Goal: Task Accomplishment & Management: Manage account settings

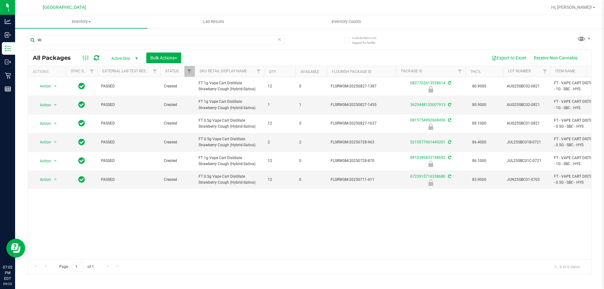
type input "s"
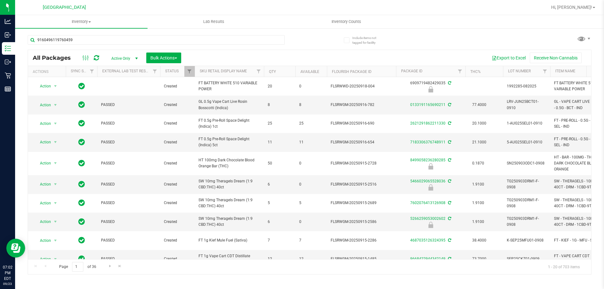
type input "9160496119760459"
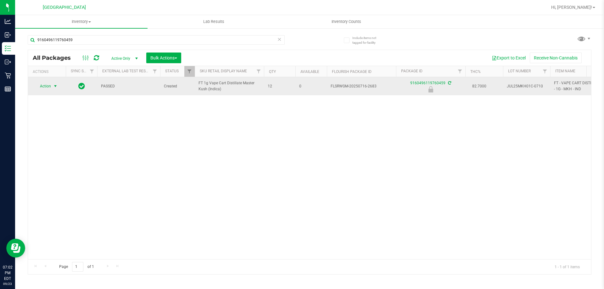
click at [43, 86] on span "Action" at bounding box center [42, 86] width 17 height 9
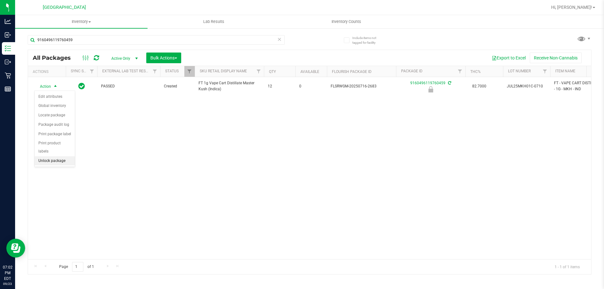
click at [55, 156] on li "Unlock package" at bounding box center [55, 160] width 40 height 9
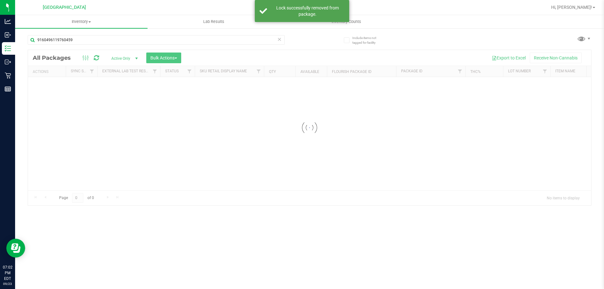
click at [277, 42] on icon at bounding box center [279, 39] width 4 height 8
click at [228, 43] on input "text" at bounding box center [156, 39] width 257 height 9
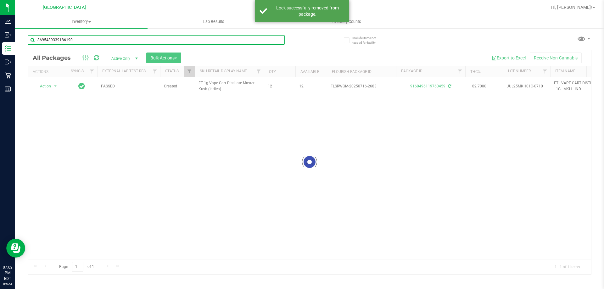
type input "8695489339186190"
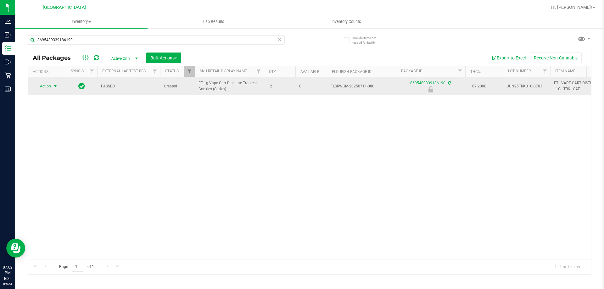
click at [47, 87] on span "Action" at bounding box center [42, 86] width 17 height 9
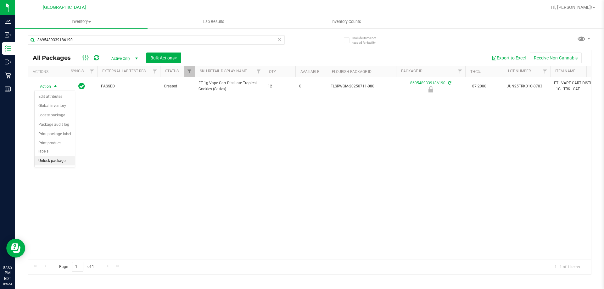
click at [67, 156] on li "Unlock package" at bounding box center [55, 160] width 40 height 9
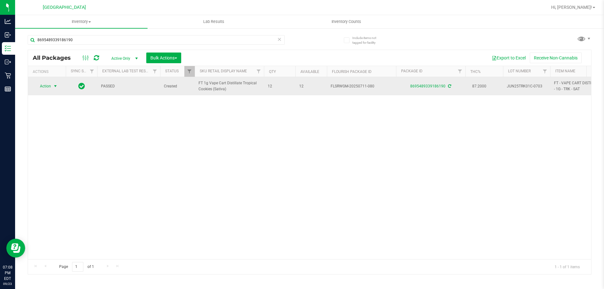
click at [55, 86] on span "select" at bounding box center [55, 86] width 5 height 5
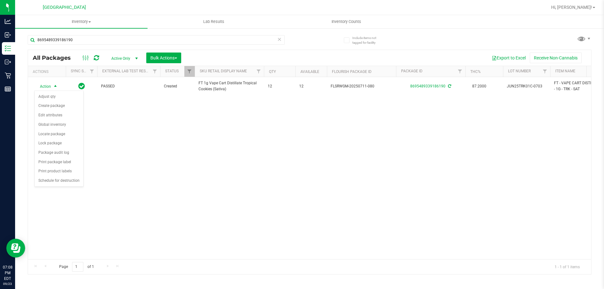
click at [137, 171] on div "Action Action Adjust qty Create package Edit attributes Global inventory Locate…" at bounding box center [309, 168] width 563 height 182
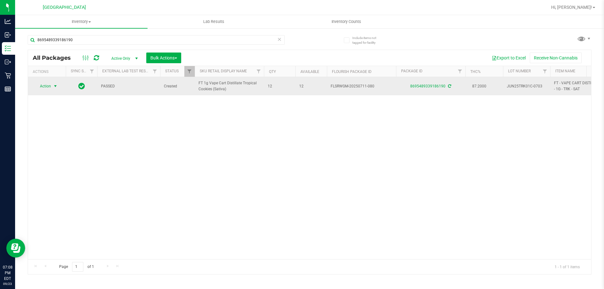
click at [55, 83] on span "select" at bounding box center [56, 86] width 8 height 9
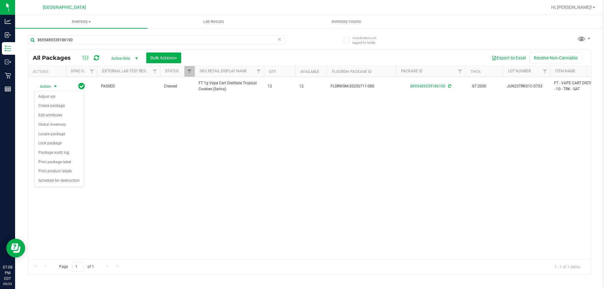
drag, startPoint x: 164, startPoint y: 166, endPoint x: 159, endPoint y: 162, distance: 5.8
click at [159, 162] on div "Action Action Adjust qty Create package Edit attributes Global inventory Locate…" at bounding box center [309, 168] width 563 height 182
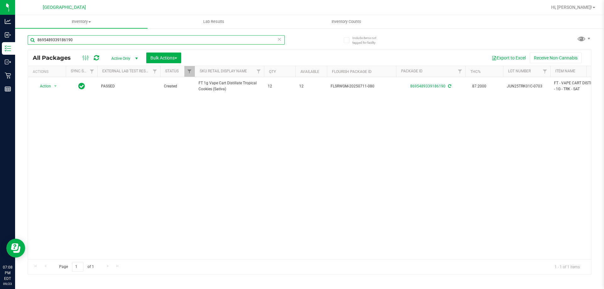
click at [78, 41] on input "8695489339186190" at bounding box center [156, 39] width 257 height 9
type input "8"
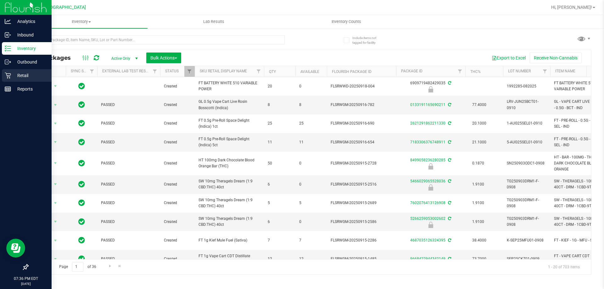
click at [28, 77] on p "Retail" at bounding box center [30, 76] width 38 height 8
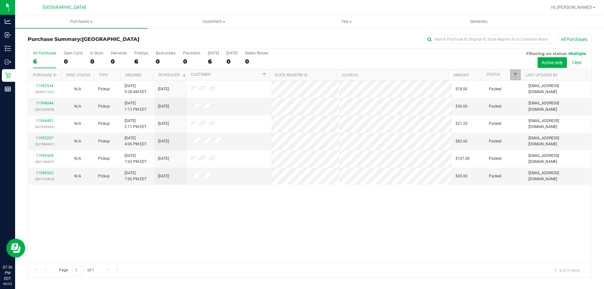
click at [518, 79] on link "Filter" at bounding box center [515, 74] width 10 height 11
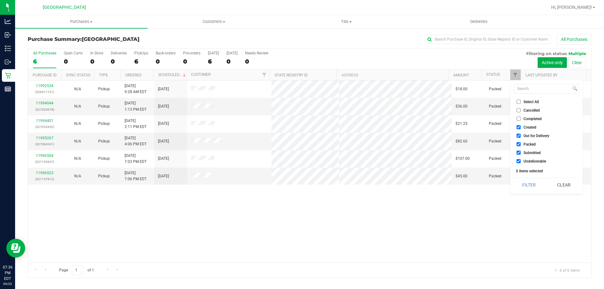
click at [517, 126] on input "Created" at bounding box center [518, 127] width 4 height 4
checkbox input "false"
click at [517, 133] on li "Out for Delivery" at bounding box center [546, 135] width 65 height 7
click at [518, 134] on input "Out for Delivery" at bounding box center [518, 136] width 4 height 4
checkbox input "false"
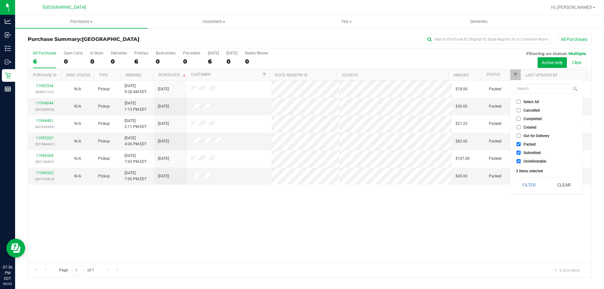
click at [519, 143] on input "Packed" at bounding box center [518, 144] width 4 height 4
checkbox input "false"
click at [520, 163] on input "Undeliverable" at bounding box center [518, 161] width 4 height 4
checkbox input "false"
click at [527, 187] on button "Filter" at bounding box center [529, 185] width 30 height 14
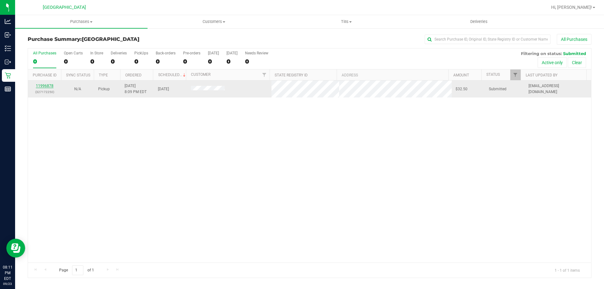
click at [46, 84] on link "11996878" at bounding box center [45, 86] width 18 height 4
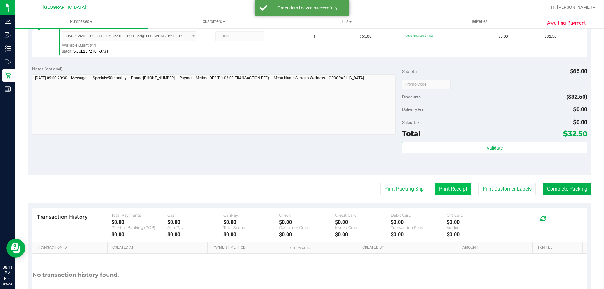
scroll to position [220, 0]
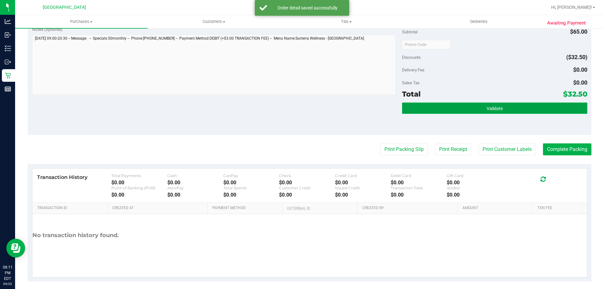
click at [472, 110] on button "Validate" at bounding box center [494, 107] width 185 height 11
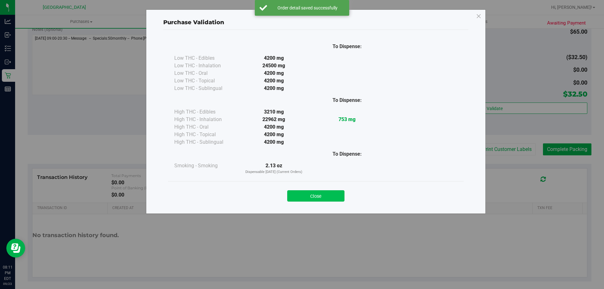
click at [332, 194] on button "Close" at bounding box center [315, 195] width 57 height 11
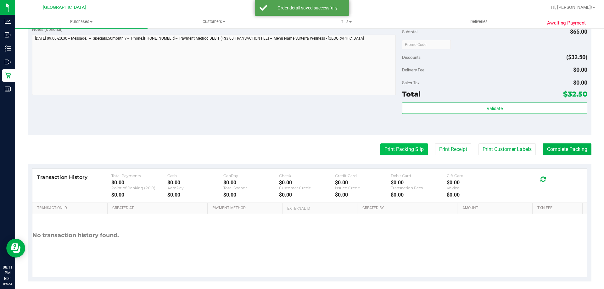
click at [398, 148] on button "Print Packing Slip" at bounding box center [403, 149] width 47 height 12
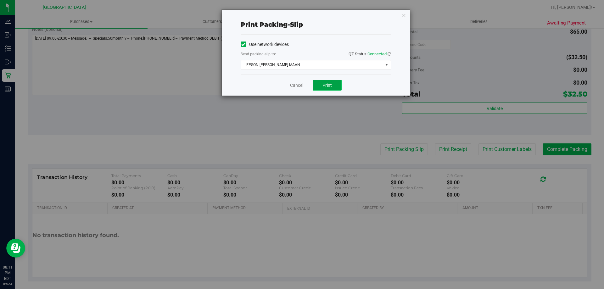
click at [326, 85] on span "Print" at bounding box center [326, 85] width 9 height 5
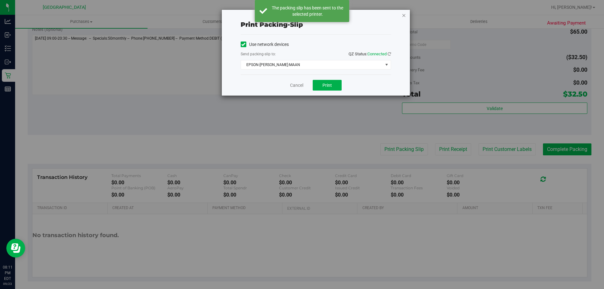
click at [403, 15] on icon "button" at bounding box center [403, 15] width 4 height 8
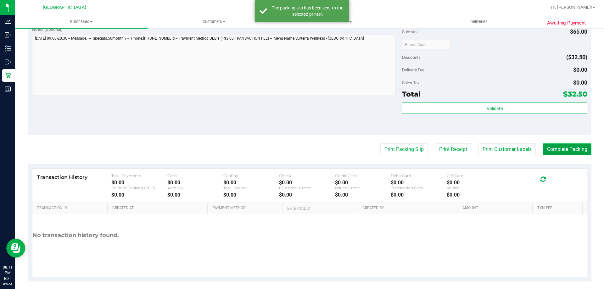
click at [558, 143] on button "Complete Packing" at bounding box center [567, 149] width 48 height 12
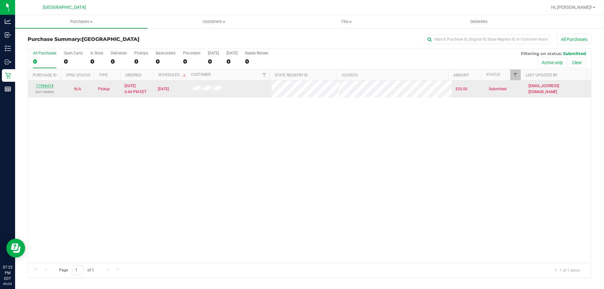
click at [39, 84] on link "11996414" at bounding box center [45, 86] width 18 height 4
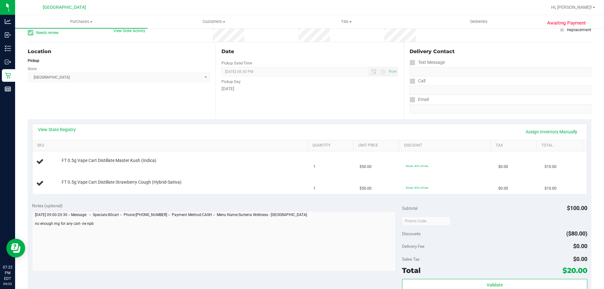
scroll to position [63, 0]
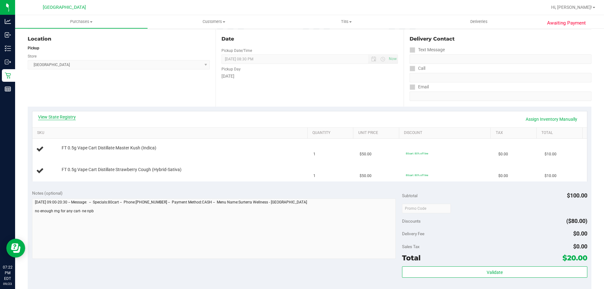
click at [65, 116] on link "View State Registry" at bounding box center [57, 117] width 38 height 6
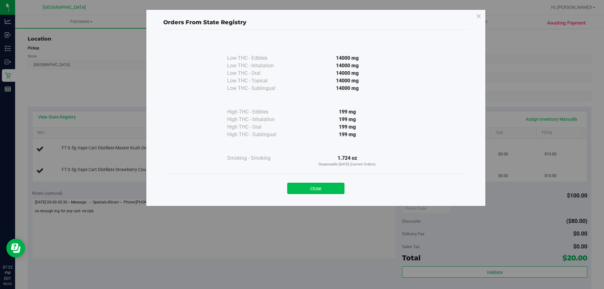
click at [317, 188] on button "Close" at bounding box center [315, 188] width 57 height 11
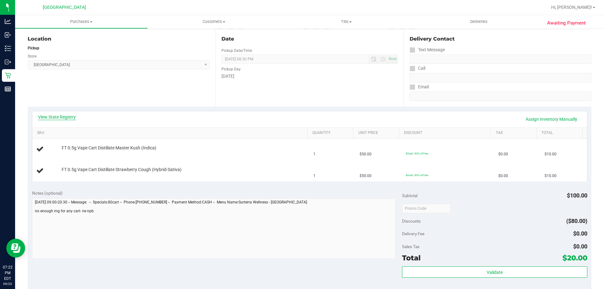
click at [65, 120] on link "View State Registry" at bounding box center [57, 117] width 38 height 6
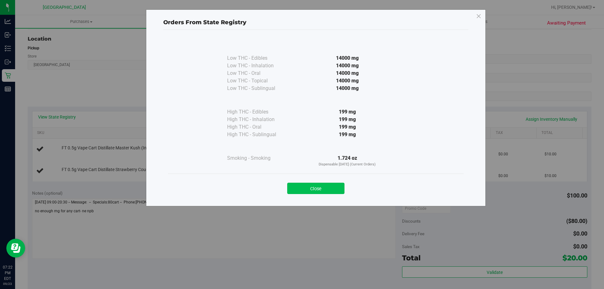
click at [328, 188] on button "Close" at bounding box center [315, 188] width 57 height 11
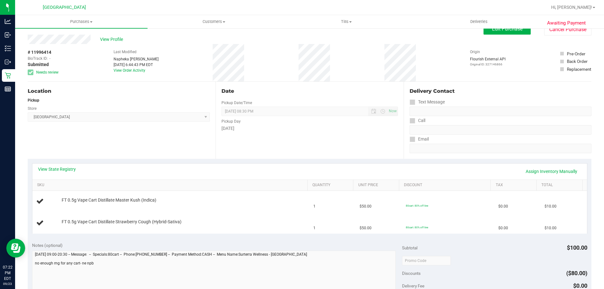
scroll to position [0, 0]
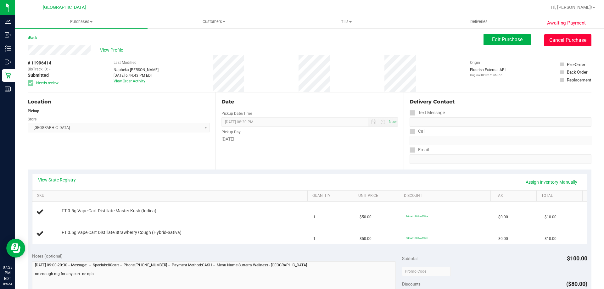
click at [566, 39] on button "Cancel Purchase" at bounding box center [567, 40] width 47 height 12
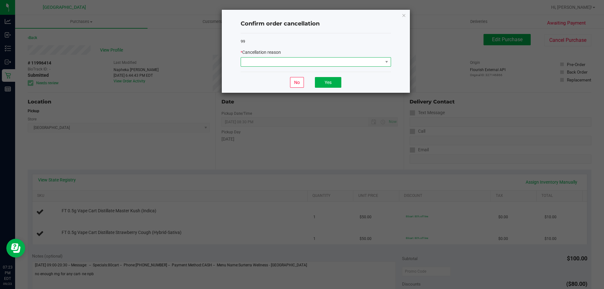
click at [341, 63] on span at bounding box center [312, 62] width 142 height 9
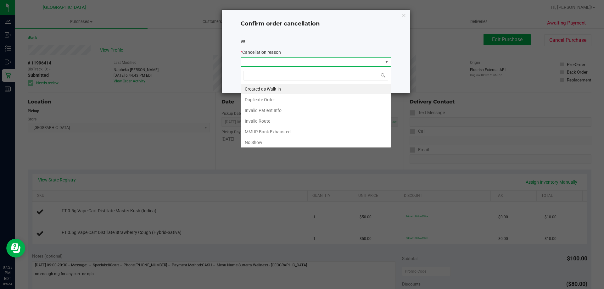
scroll to position [9, 150]
click at [293, 128] on li "MMUR Bank Exhausted" at bounding box center [316, 131] width 150 height 11
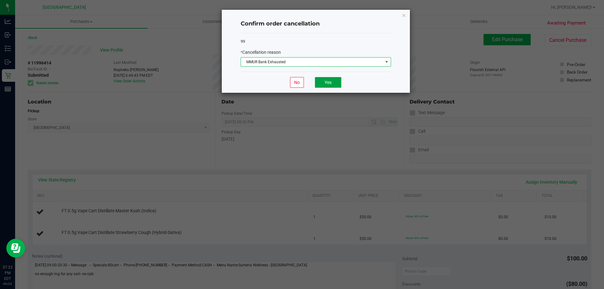
click at [340, 79] on button "Yes" at bounding box center [328, 82] width 26 height 11
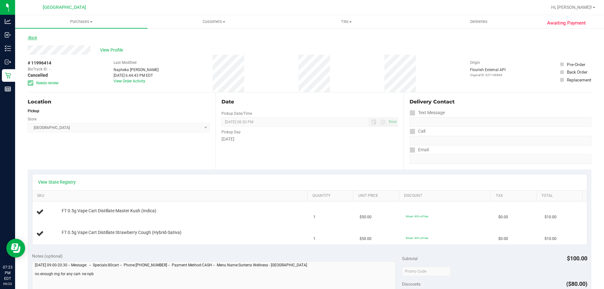
click at [32, 38] on link "Back" at bounding box center [32, 38] width 9 height 4
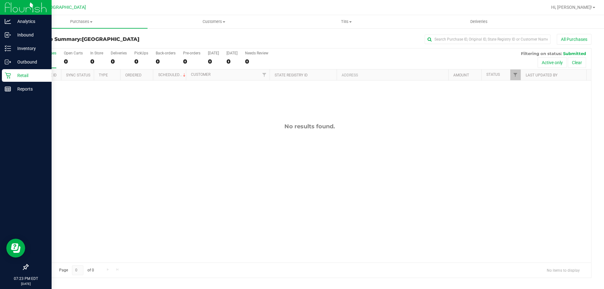
click at [24, 75] on p "Retail" at bounding box center [30, 76] width 38 height 8
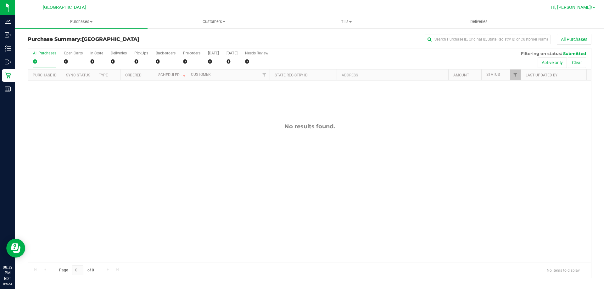
click at [583, 10] on span "Hi, [PERSON_NAME]!" at bounding box center [571, 7] width 41 height 5
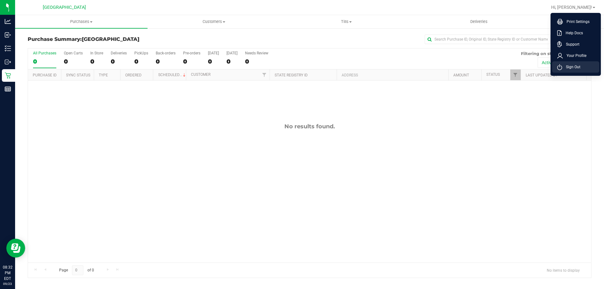
click at [582, 64] on li "Sign Out" at bounding box center [575, 66] width 47 height 11
